Goal: Find specific page/section: Find specific page/section

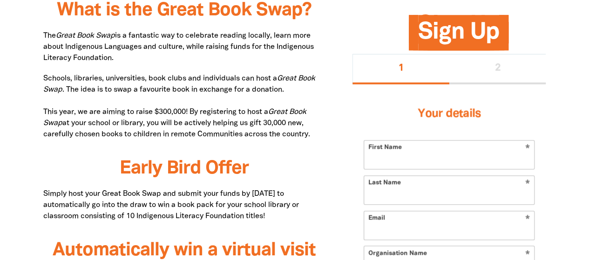
drag, startPoint x: 58, startPoint y: 8, endPoint x: 318, endPoint y: 134, distance: 289.1
copy div "What is the Great Book Swap? The Great Book Swap is a fantastic way to celebrat…"
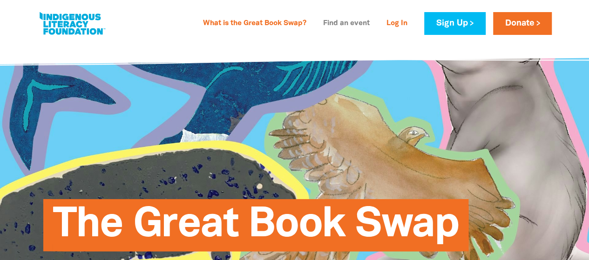
click at [339, 23] on link "Find an event" at bounding box center [347, 23] width 58 height 15
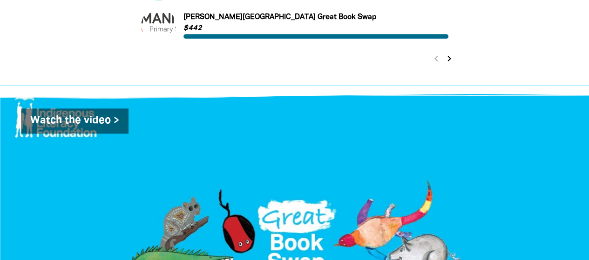
scroll to position [599, 0]
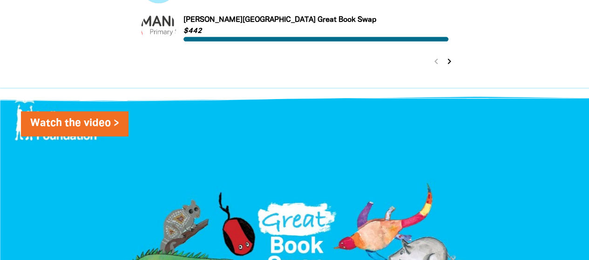
click at [76, 122] on link "Watch the video >" at bounding box center [75, 123] width 108 height 25
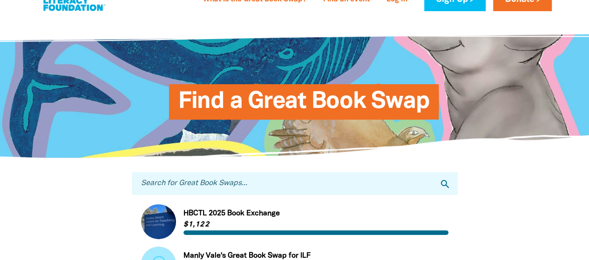
scroll to position [0, 0]
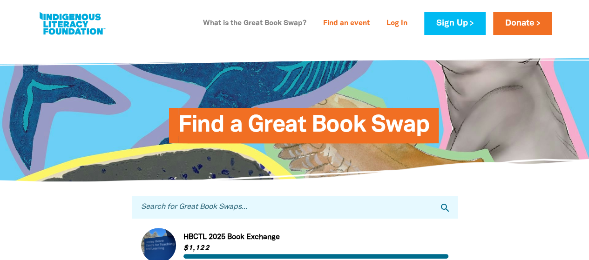
click at [275, 25] on link "What is the Great Book Swap?" at bounding box center [254, 23] width 115 height 15
